Goal: Entertainment & Leisure: Consume media (video, audio)

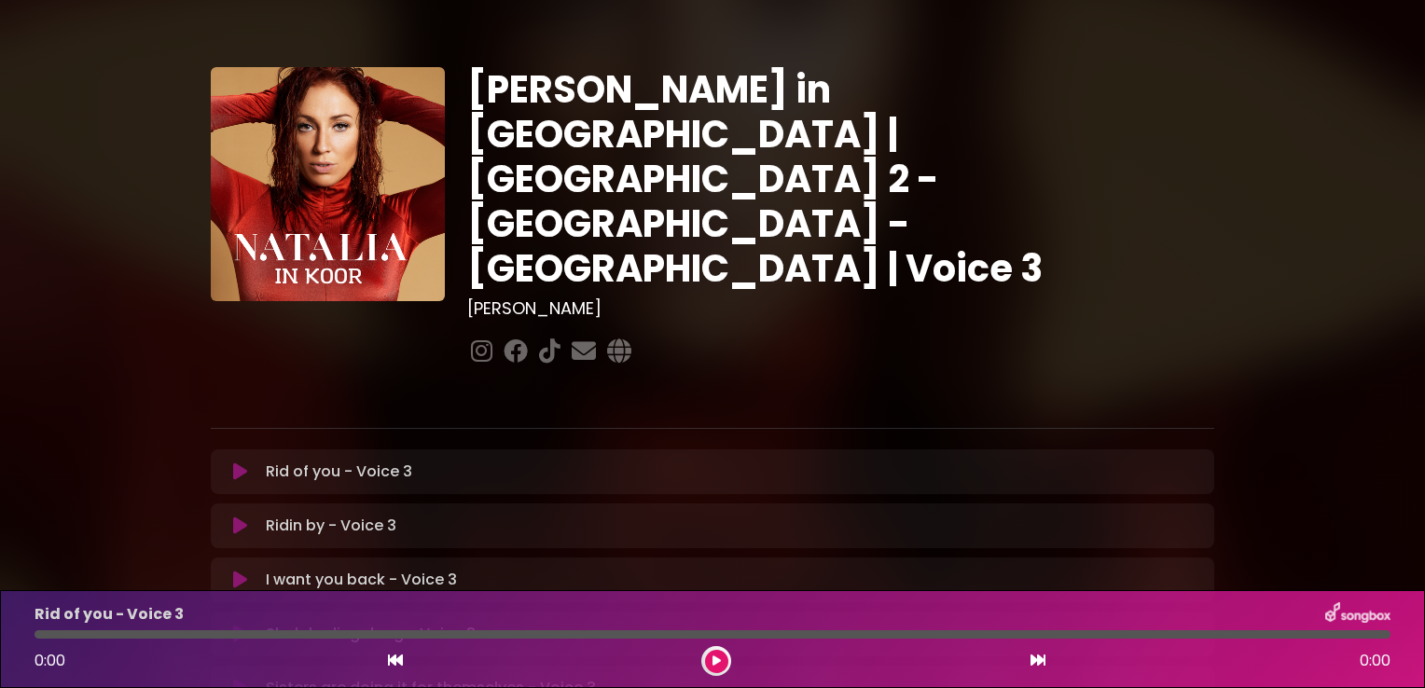
click at [47, 331] on div "[PERSON_NAME] in [GEOGRAPHIC_DATA] | [GEOGRAPHIC_DATA] 2 - [GEOGRAPHIC_DATA] - …" at bounding box center [712, 571] width 1425 height 1098
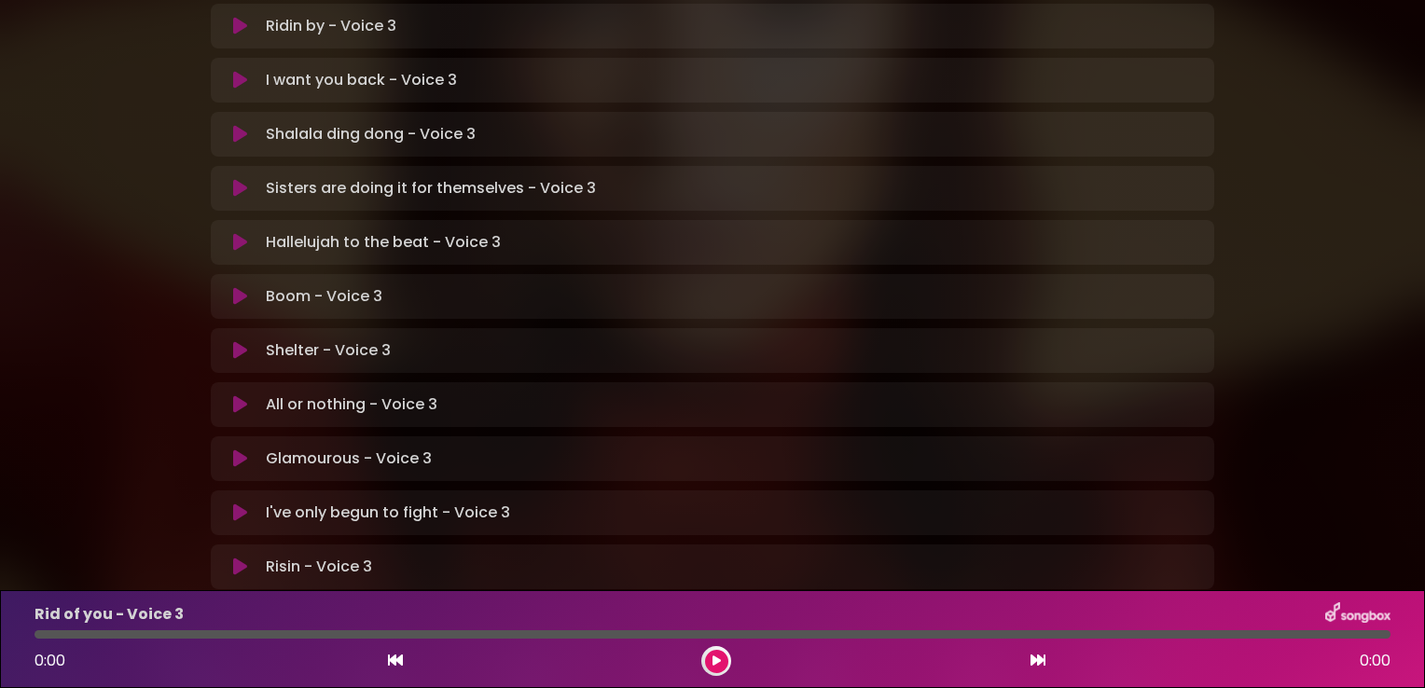
scroll to position [548, 0]
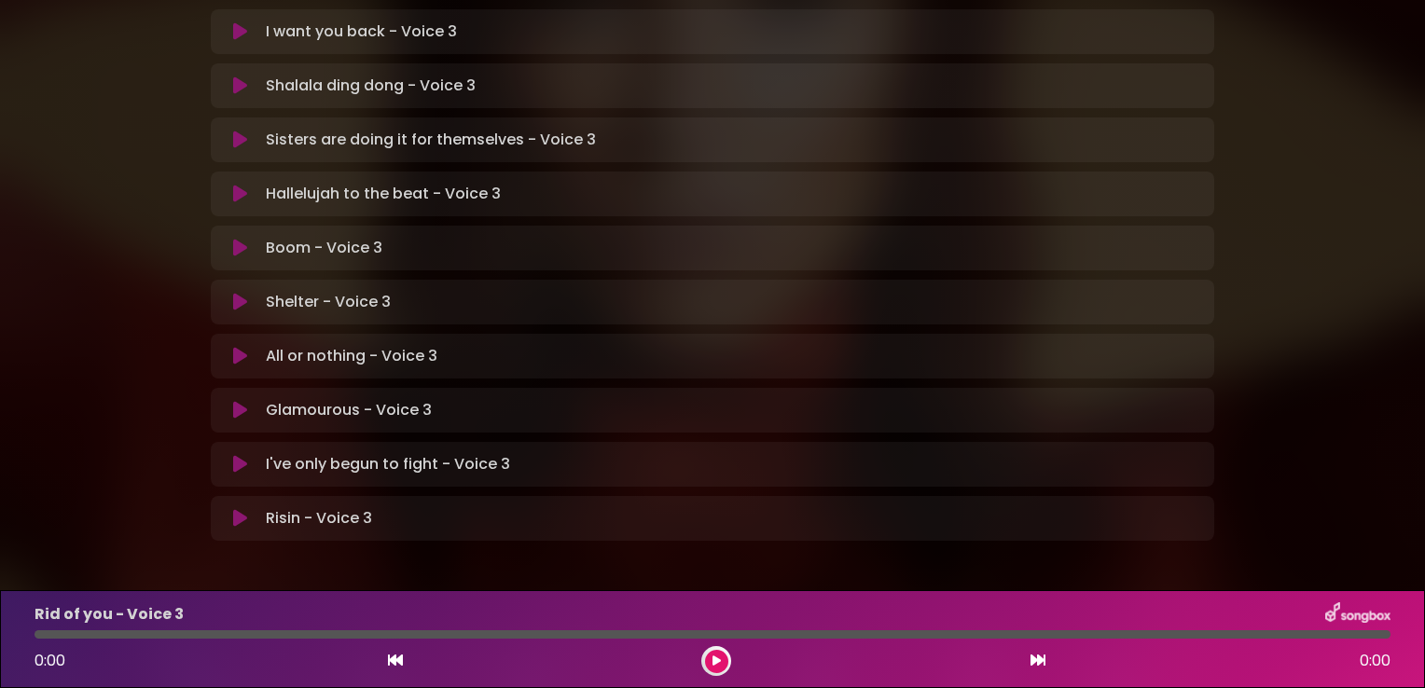
click at [236, 509] on icon at bounding box center [240, 518] width 14 height 19
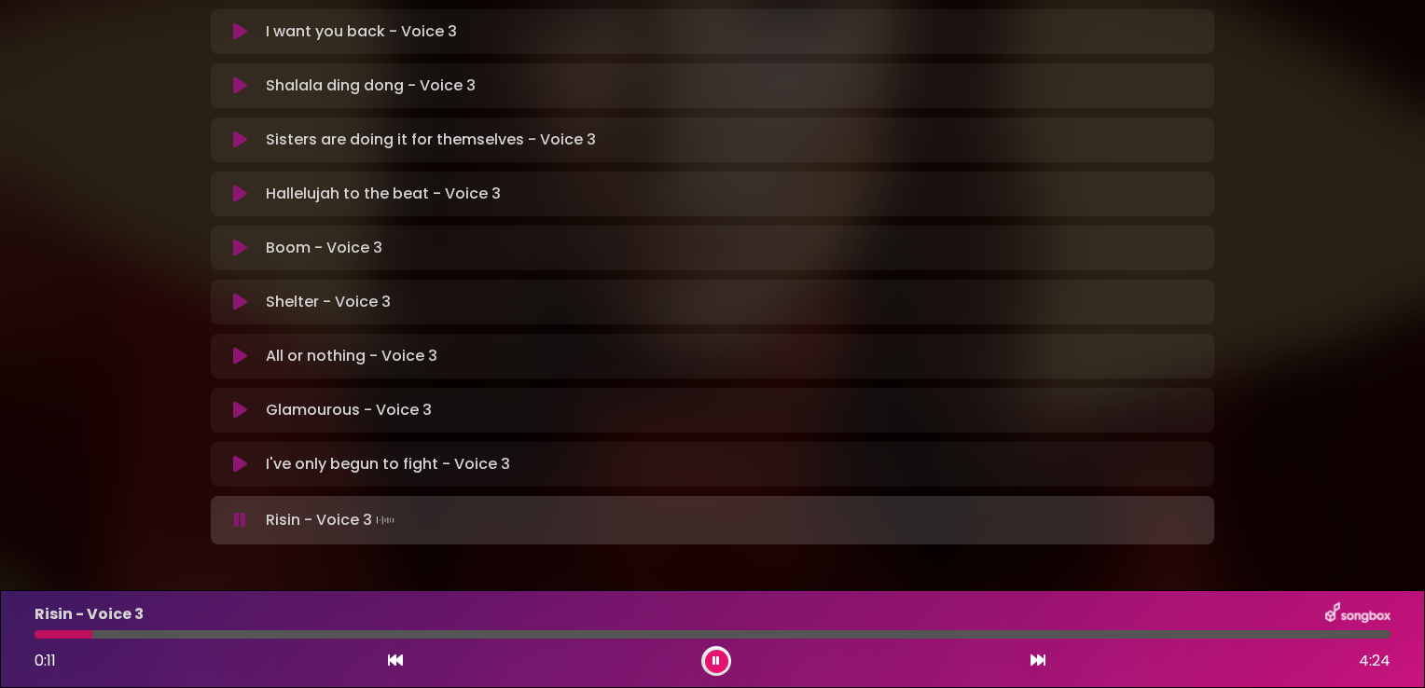
click at [34, 638] on div at bounding box center [712, 634] width 1378 height 8
click at [41, 637] on div at bounding box center [65, 634] width 63 height 8
click at [41, 637] on div at bounding box center [141, 634] width 214 height 8
click at [41, 637] on div at bounding box center [59, 634] width 51 height 8
drag, startPoint x: 45, startPoint y: 638, endPoint x: 9, endPoint y: 638, distance: 35.4
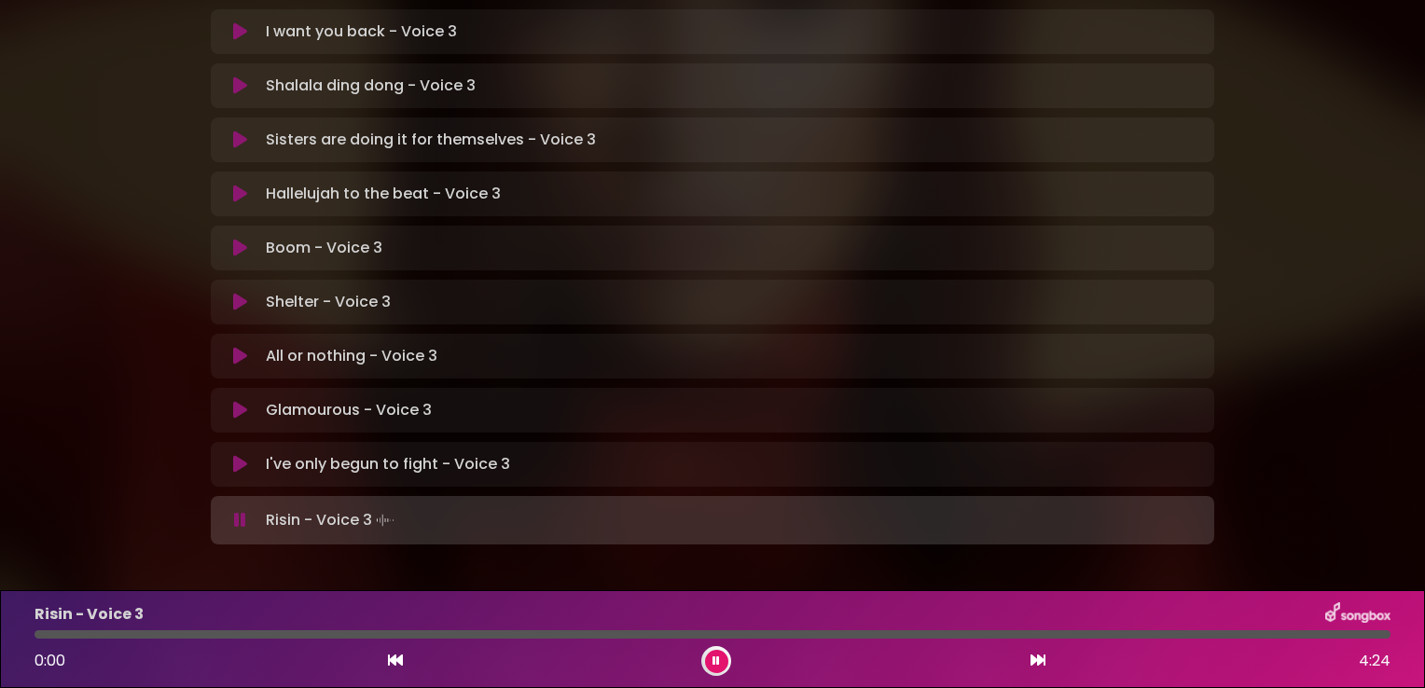
click at [9, 638] on div "Risin - Voice 3 0:00 4:24" at bounding box center [712, 639] width 1425 height 98
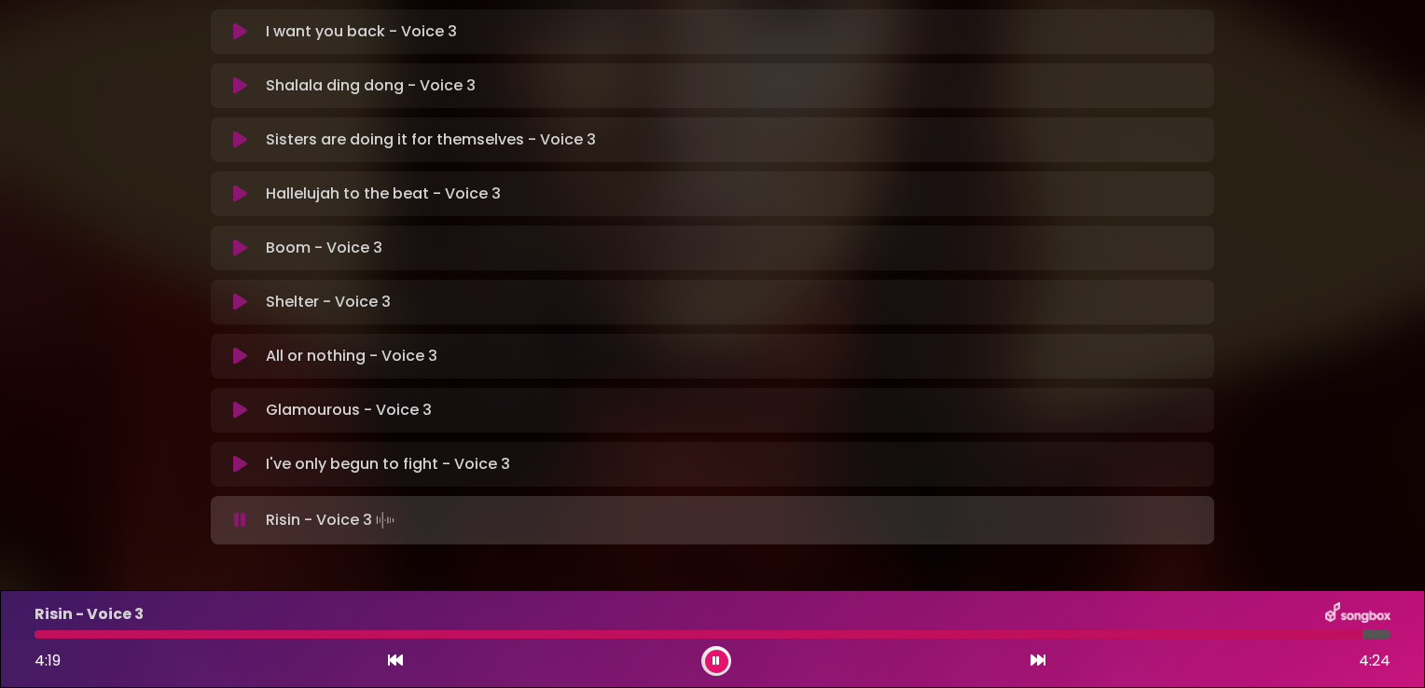
click at [714, 666] on icon at bounding box center [715, 660] width 7 height 11
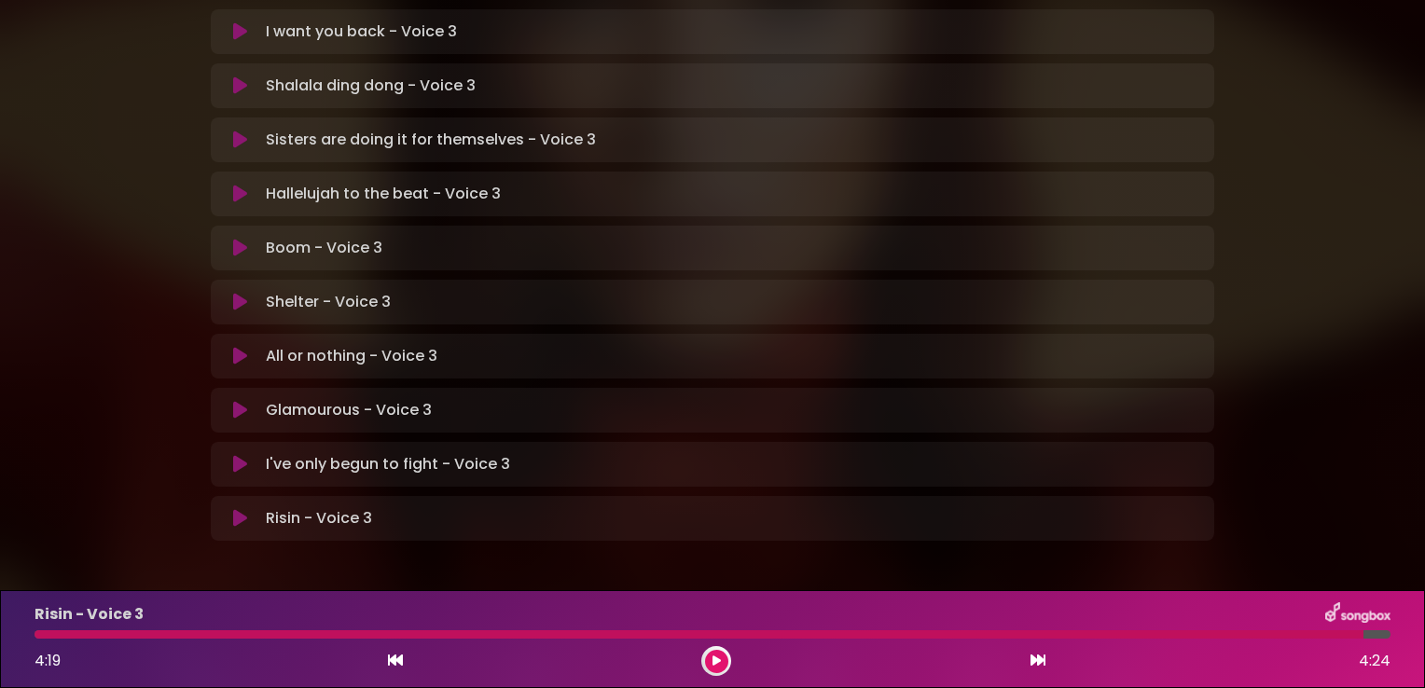
click at [229, 455] on button at bounding box center [240, 464] width 36 height 19
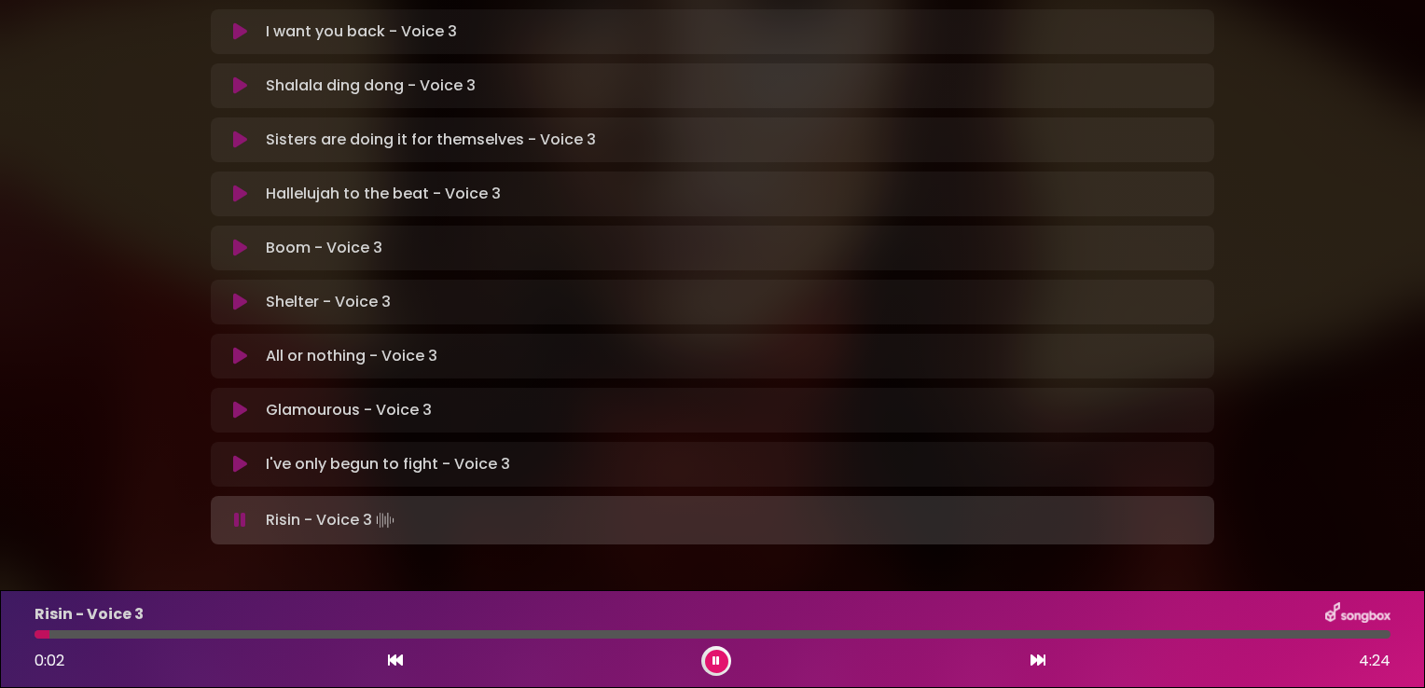
click at [715, 664] on icon at bounding box center [715, 660] width 7 height 11
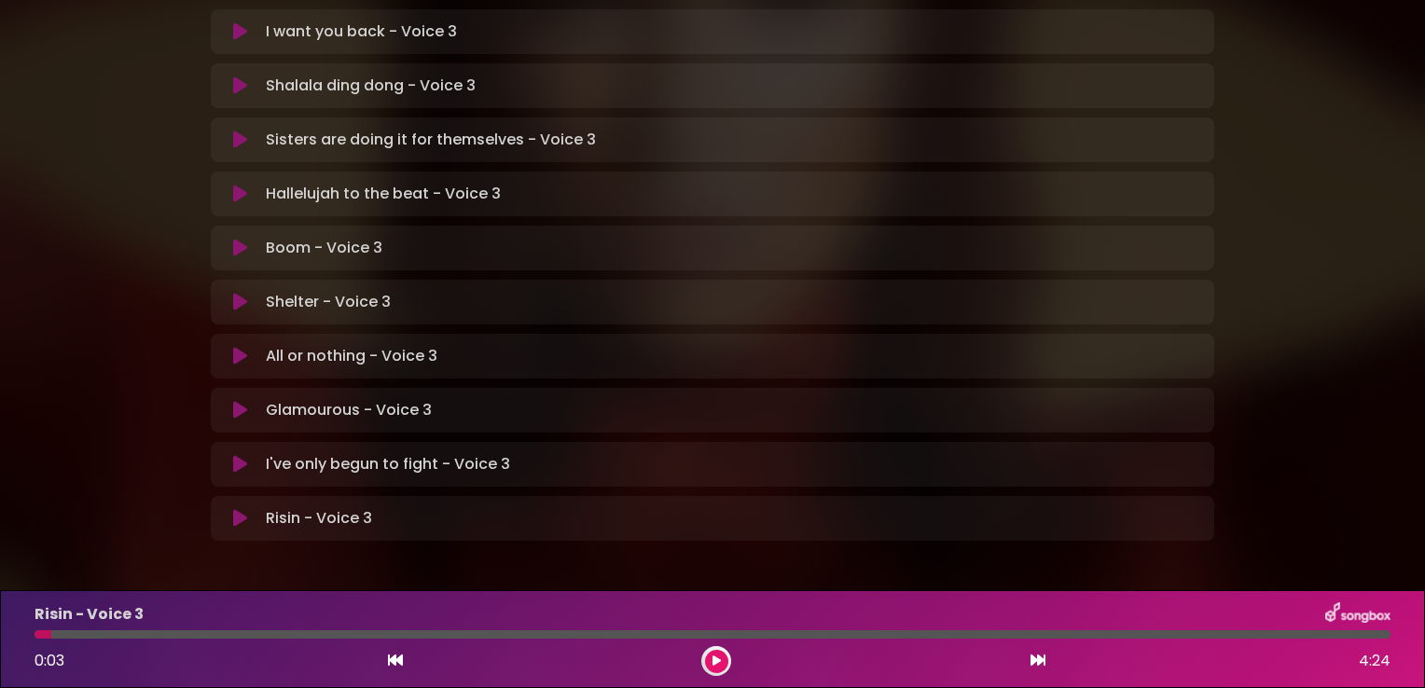
click at [243, 401] on icon at bounding box center [240, 410] width 14 height 19
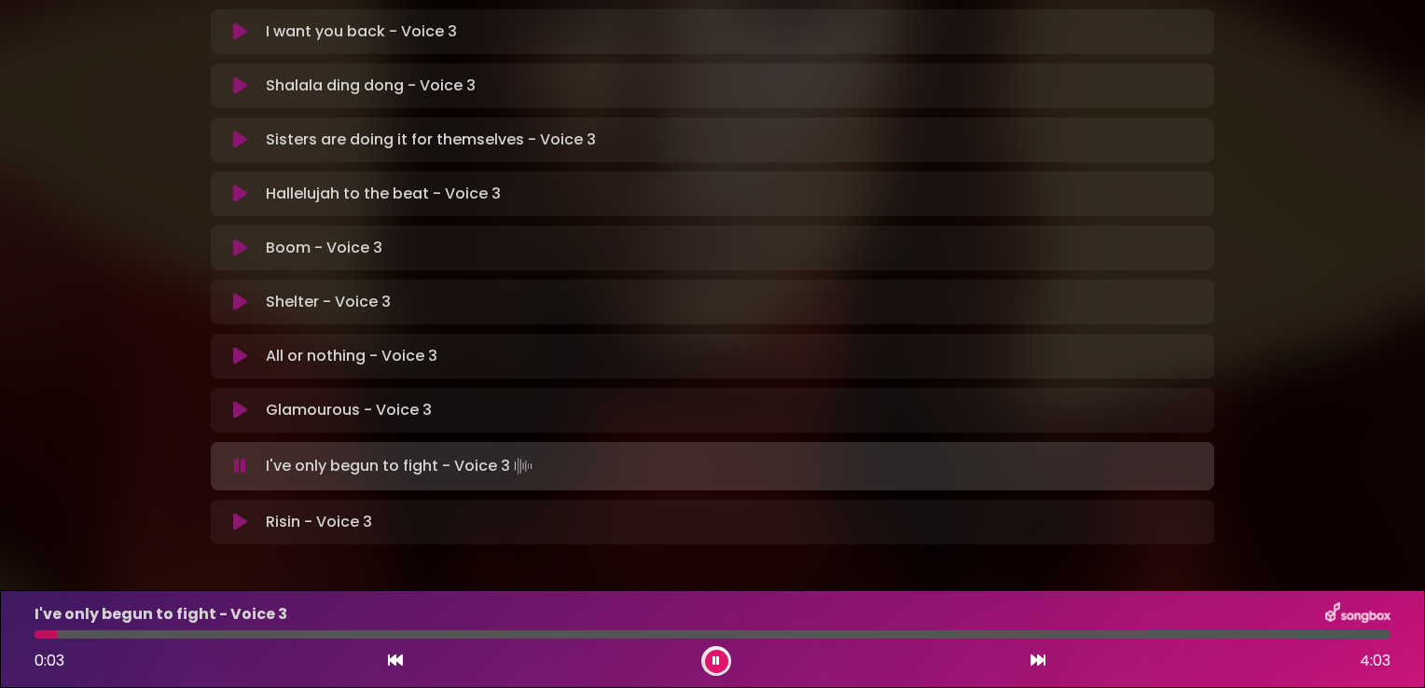
click at [710, 664] on button at bounding box center [716, 661] width 23 height 23
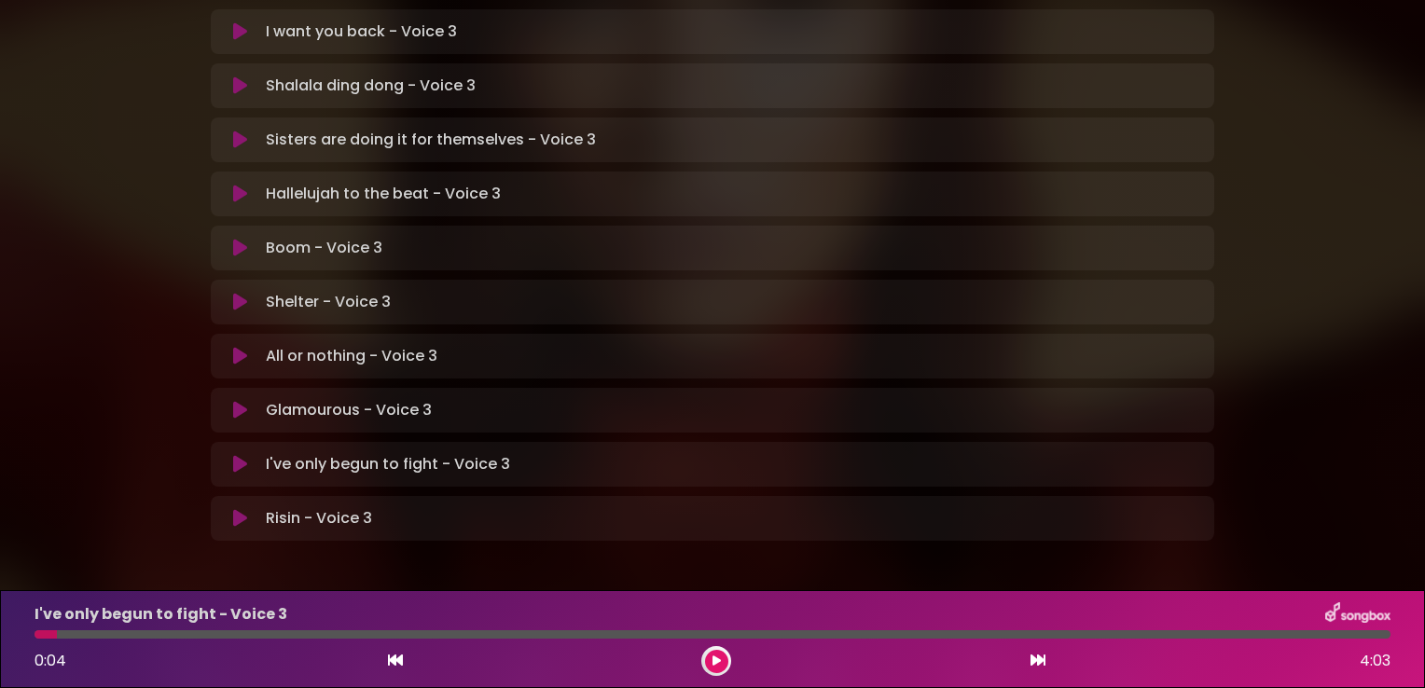
click at [1346, 76] on div "[PERSON_NAME] in [GEOGRAPHIC_DATA] | [GEOGRAPHIC_DATA] 2 - [GEOGRAPHIC_DATA] - …" at bounding box center [712, 23] width 1425 height 1098
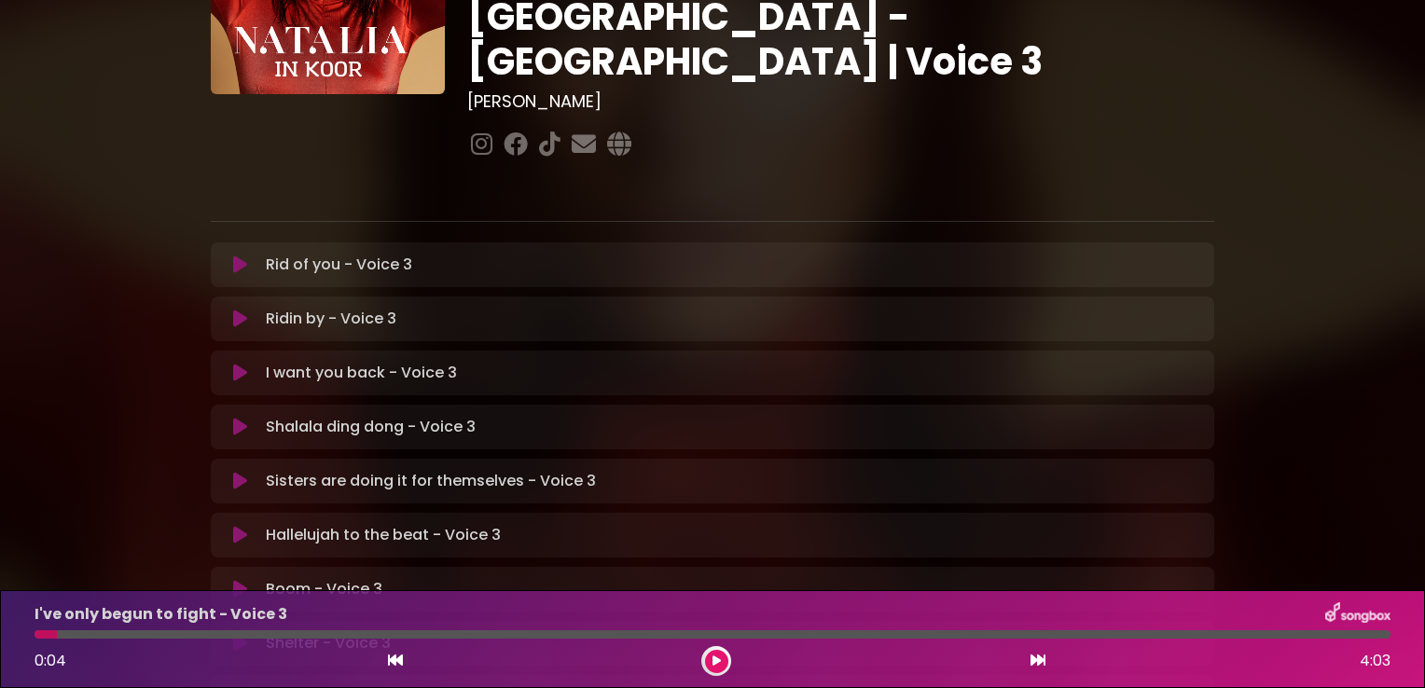
scroll to position [101, 0]
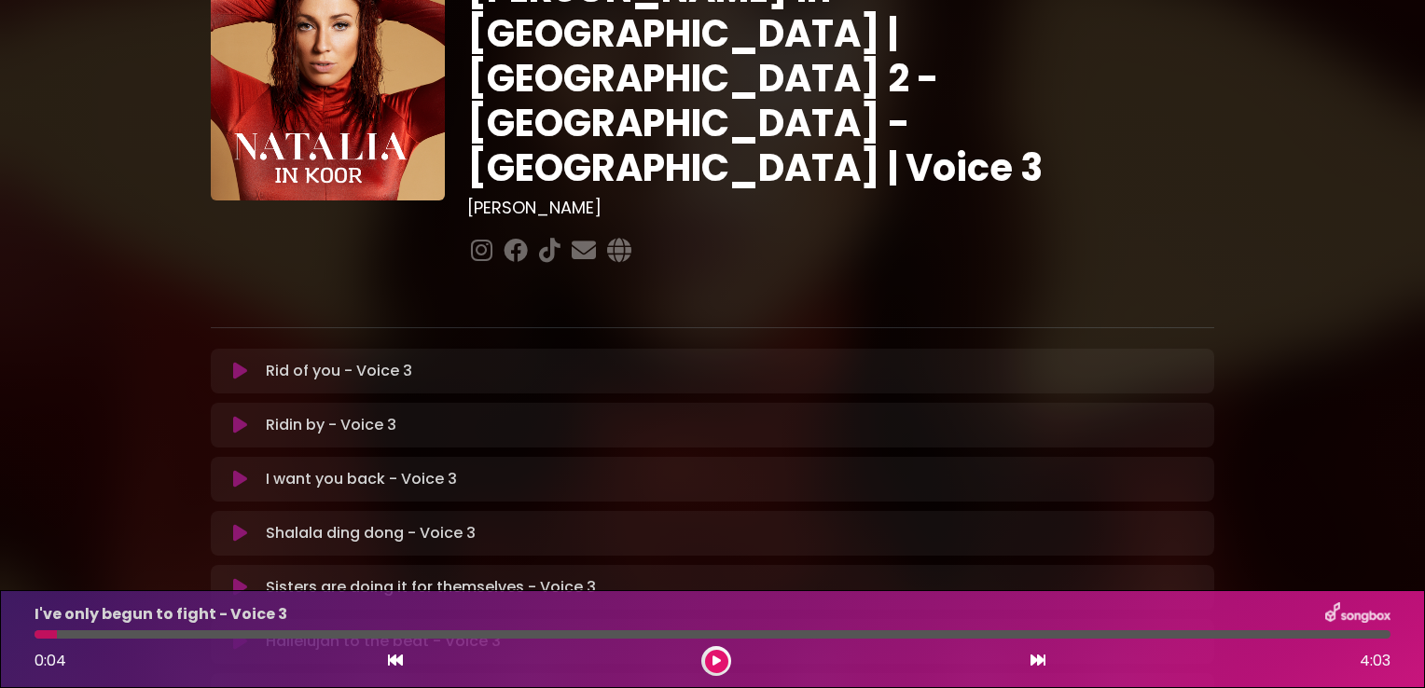
click at [239, 360] on div "Rid of you - Voice 3 Loading Track..." at bounding box center [712, 371] width 981 height 22
click at [237, 362] on icon at bounding box center [240, 371] width 14 height 19
